Goal: Information Seeking & Learning: Learn about a topic

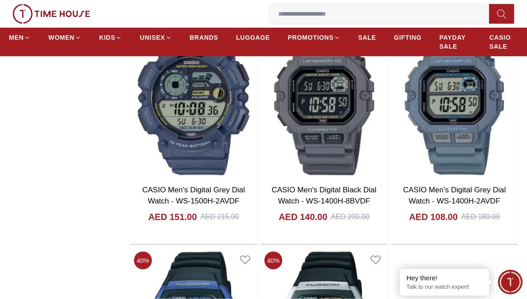
scroll to position [1424, 0]
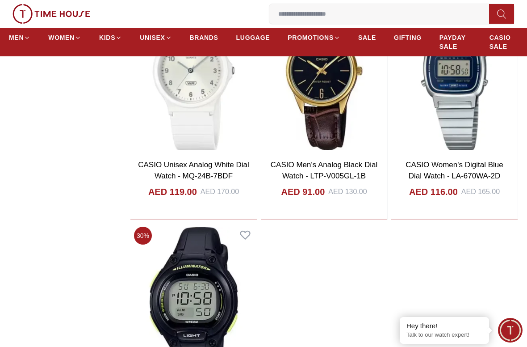
scroll to position [3062, 0]
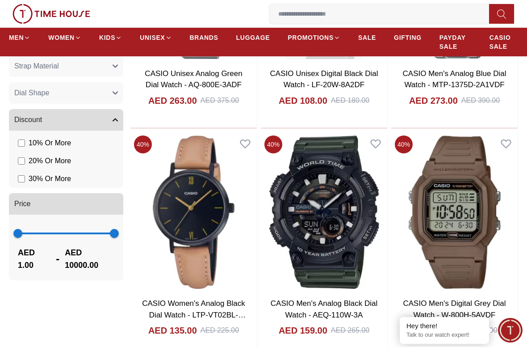
scroll to position [625, 0]
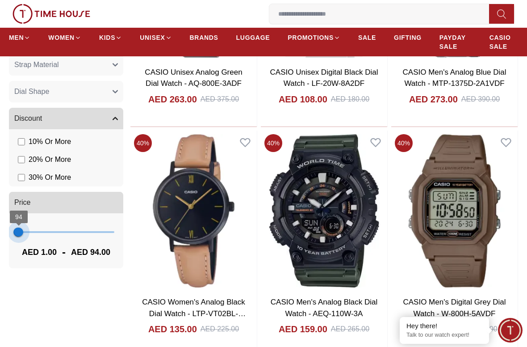
type input "***"
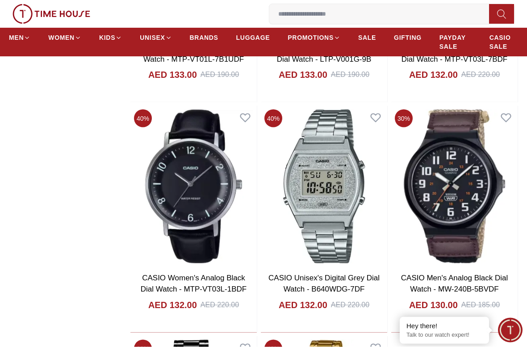
scroll to position [1423, 0]
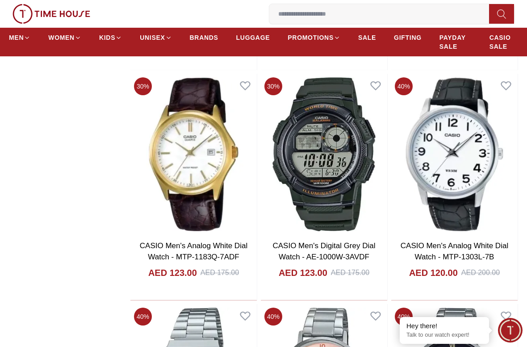
scroll to position [2292, 0]
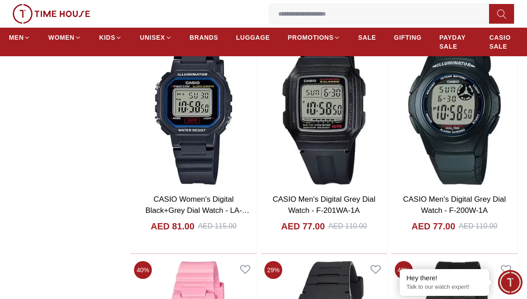
scroll to position [6931, 0]
